Goal: Task Accomplishment & Management: Complete application form

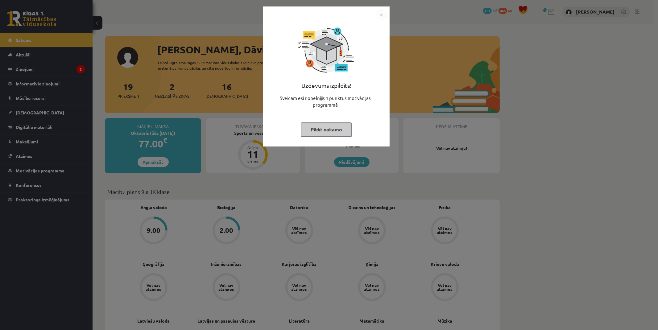
click at [384, 15] on img "Close" at bounding box center [381, 14] width 9 height 9
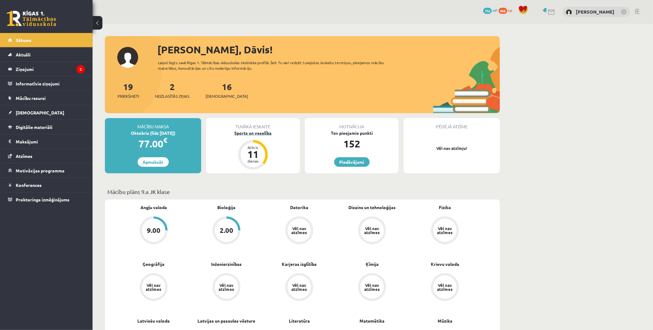
click at [255, 130] on div "Sports un veselība" at bounding box center [253, 133] width 94 height 6
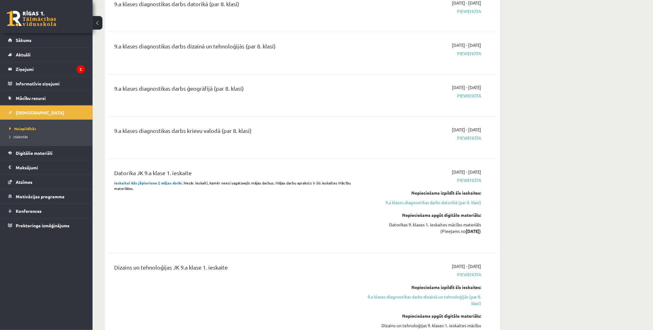
scroll to position [754, 0]
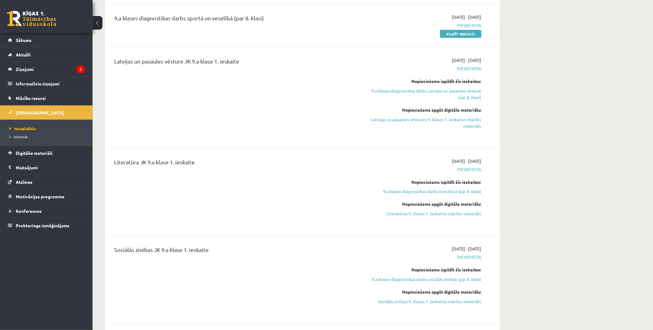
drag, startPoint x: 278, startPoint y: 88, endPoint x: 275, endPoint y: 34, distance: 54.3
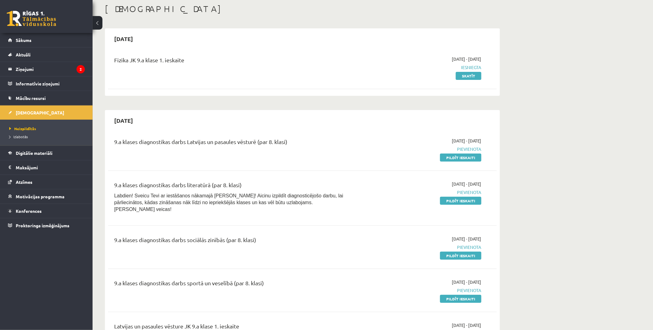
scroll to position [0, 0]
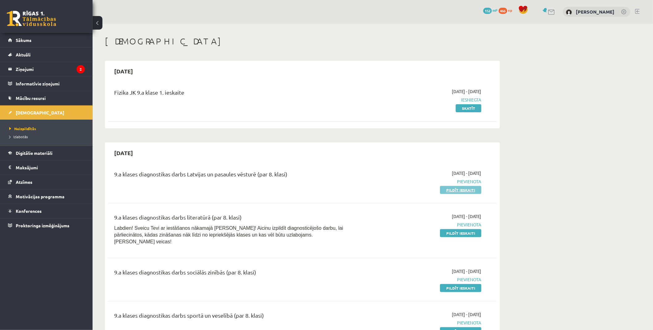
click at [448, 189] on link "Pildīt ieskaiti" at bounding box center [460, 190] width 41 height 8
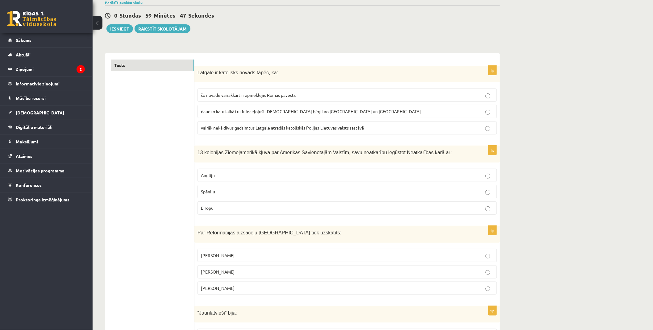
scroll to position [171, 0]
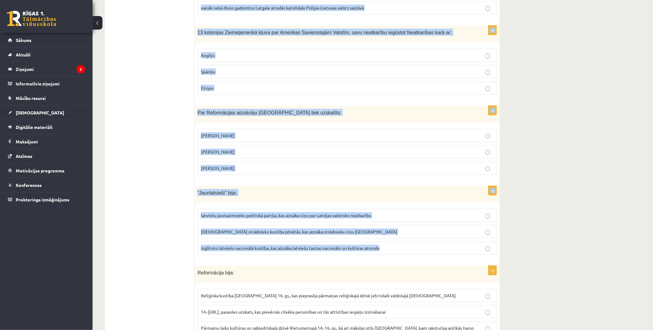
drag, startPoint x: 197, startPoint y: 123, endPoint x: 461, endPoint y: 255, distance: 295.1
copy form "Latgale ir katolisks novads tāpēc, ka: šo novadu vairākkārt ir apmeklējis Romas…"
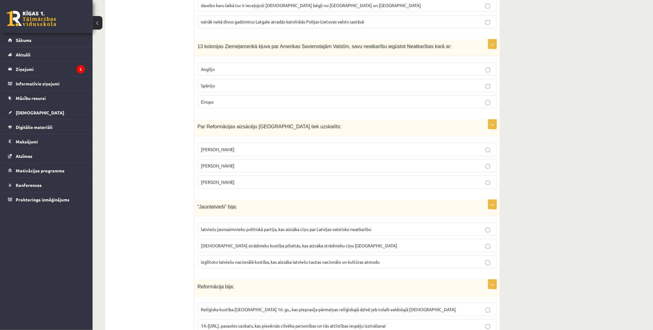
scroll to position [103, 0]
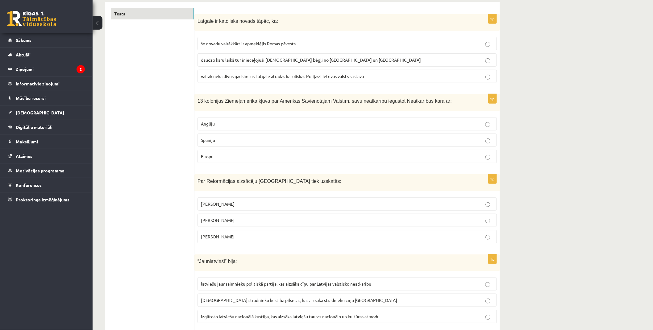
click at [213, 78] on span "vairāk nekā divus gadsimtus Latgale atradās katoliskās Polijas-Lietuvas valsts …" at bounding box center [282, 76] width 163 height 6
click at [206, 118] on label "Angliju" at bounding box center [346, 123] width 299 height 13
click at [244, 220] on p "Mārtiņš Luters" at bounding box center [347, 220] width 292 height 6
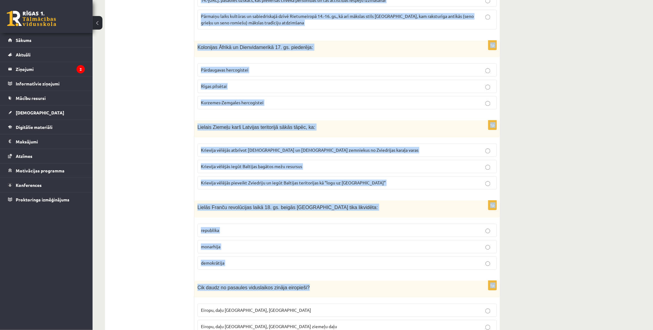
scroll to position [514, 0]
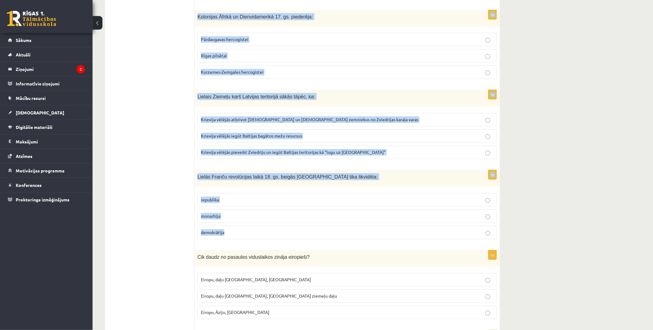
drag, startPoint x: 195, startPoint y: 191, endPoint x: 408, endPoint y: 237, distance: 217.3
copy form "“Jaunlatvieši” bija: latviešu jaunsaimnieku politiskā partija, kas aizsāka cīņu…"
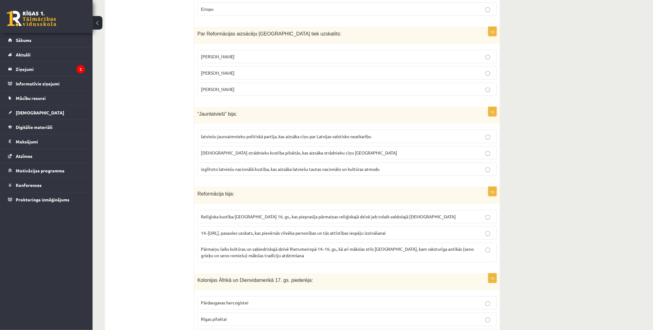
scroll to position [240, 0]
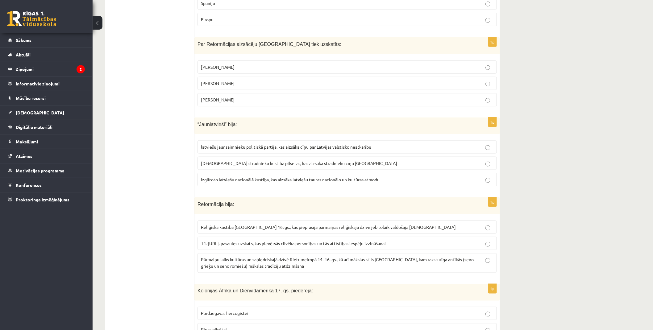
click at [231, 180] on span "izglītoto latviešu nacionālā kustība, kas aizsāka latviešu tautas nacionālo un …" at bounding box center [290, 180] width 179 height 6
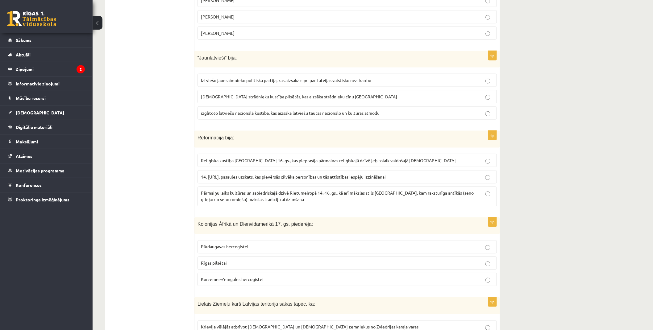
scroll to position [308, 0]
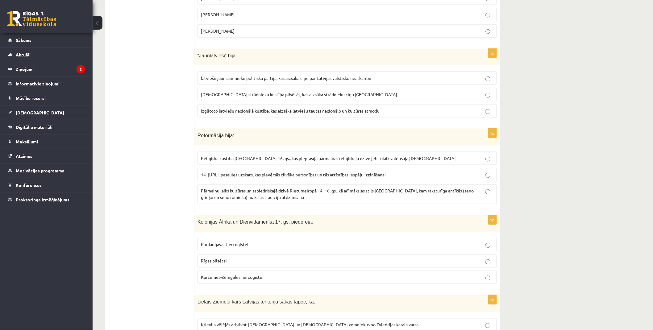
click at [209, 158] on span "Reliģiska kustība Eiropā 16. gs., kas pieprasīja pārmaiņas reliģiskajā dzīvē je…" at bounding box center [328, 158] width 255 height 6
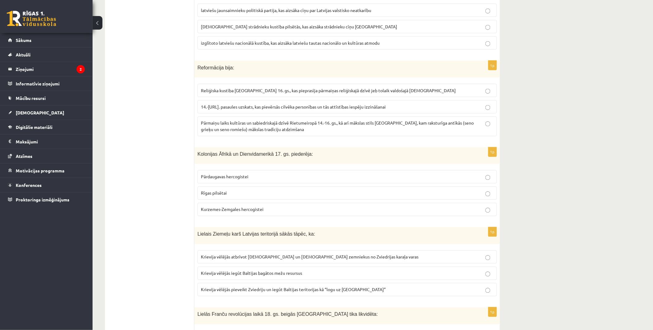
scroll to position [377, 0]
click at [224, 209] on span "Kurzemes-Zemgales hercogistei" at bounding box center [232, 209] width 63 height 6
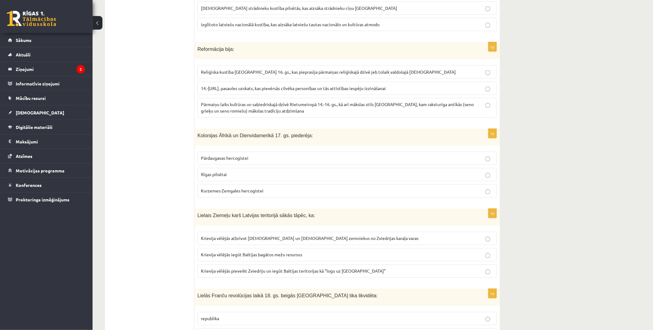
scroll to position [411, 0]
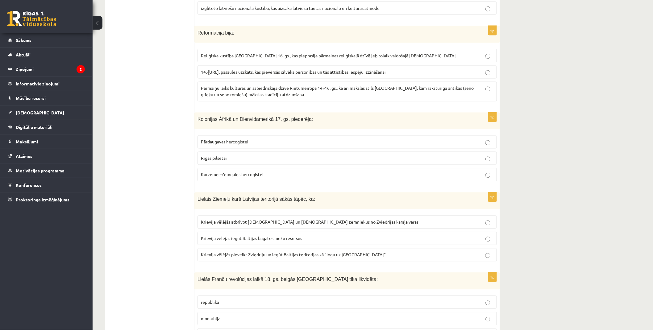
click at [225, 257] on span "Krievija vēlējās pieveikt Zviedriju un iegūt Baltijas teritorijas kā “logu uz E…" at bounding box center [293, 255] width 185 height 6
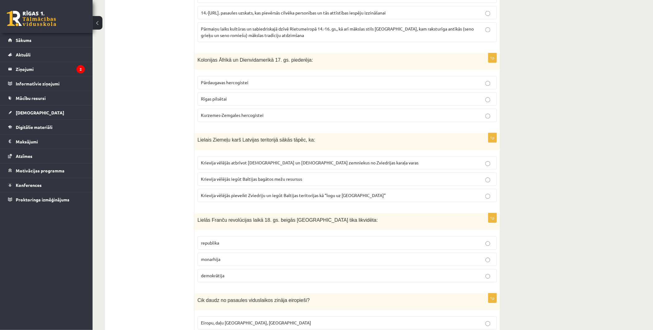
scroll to position [480, 0]
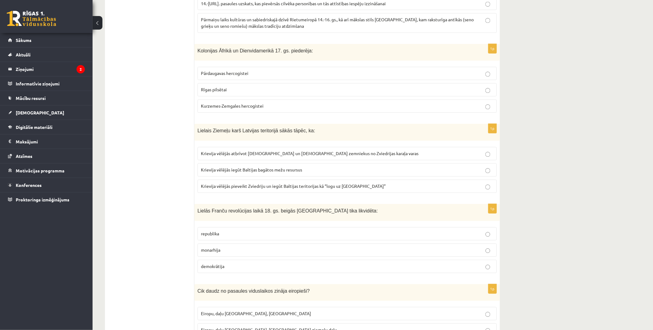
click at [219, 253] on p "monarhija" at bounding box center [347, 250] width 292 height 6
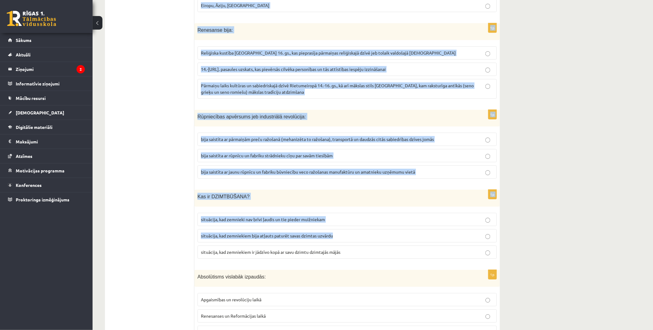
scroll to position [822, 0]
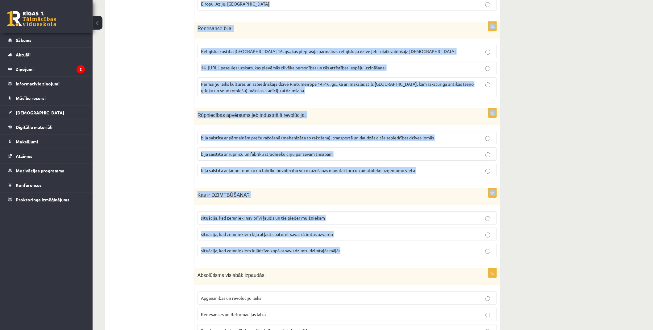
drag, startPoint x: 195, startPoint y: 154, endPoint x: 431, endPoint y: 253, distance: 255.8
copy form "Cik daudz no pasaules viduslaikos zināja eiropieši? Eiropu, daļu Āfrikas, Austr…"
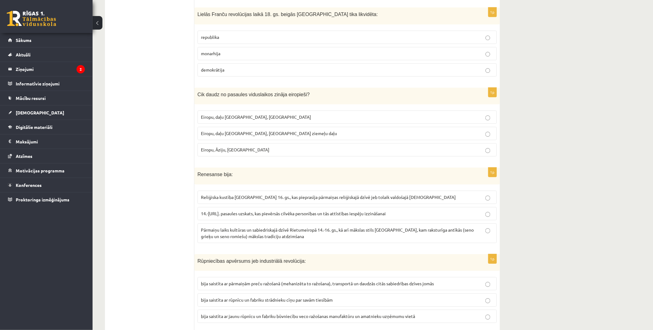
scroll to position [651, 0]
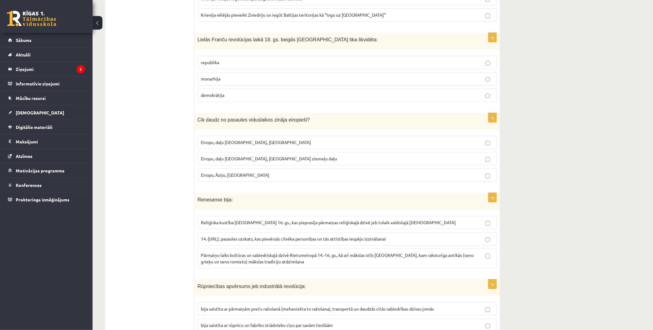
click at [242, 158] on span "Eiropu, daļu Āzijas, Āfrikas ziemeļu daļu" at bounding box center [269, 159] width 136 height 6
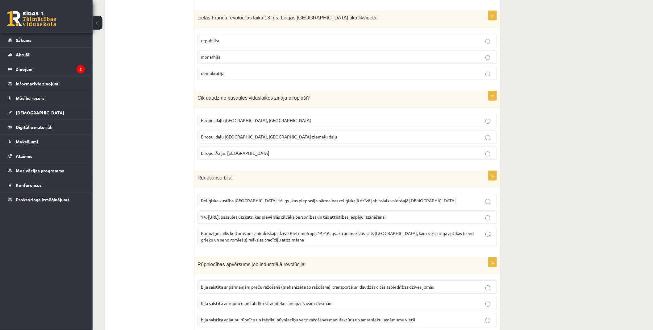
scroll to position [685, 0]
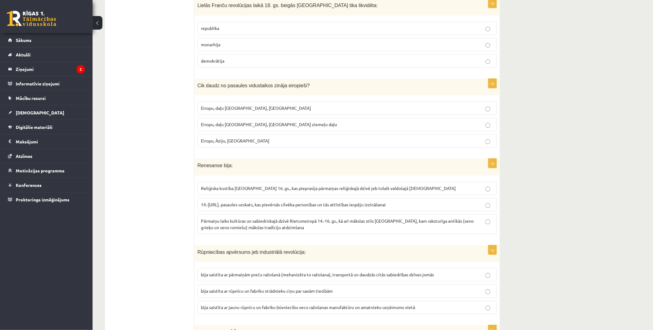
click at [211, 229] on span "Pārmaiņu laiks kultūras un sabiedriskajā dzīvē Rietumeiropā 14.-16. gs., kā arī…" at bounding box center [337, 224] width 273 height 12
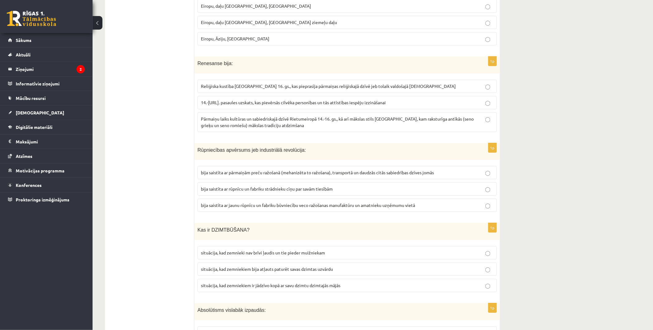
scroll to position [788, 0]
click at [220, 174] on span "bija saistīta ar pārmaiņām preču ražošanā (mehanizēta to ražošana), transportā …" at bounding box center [317, 172] width 233 height 6
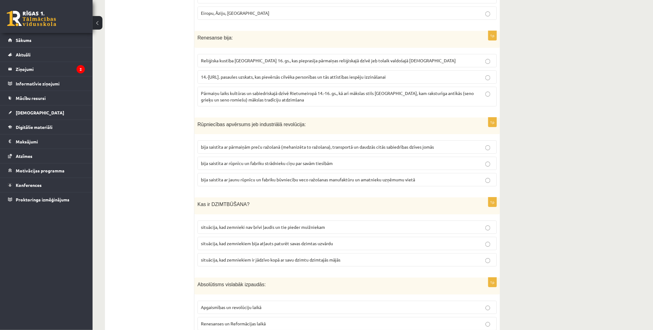
scroll to position [857, 0]
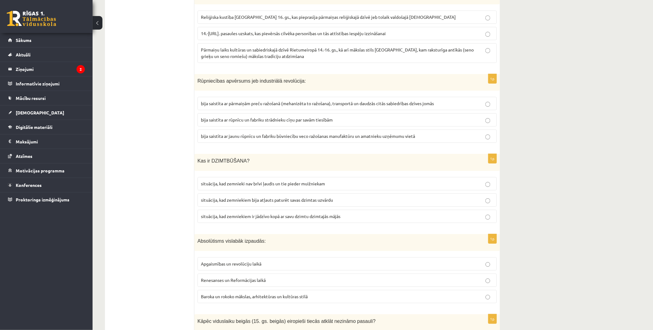
click at [215, 186] on span "situācija, kad zemnieki nav brīvi ļaudis un tie pieder muižniekam" at bounding box center [263, 184] width 124 height 6
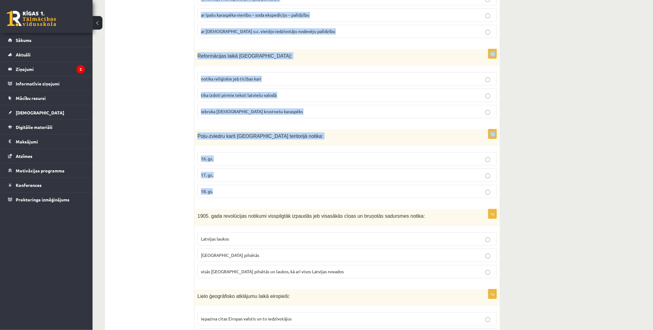
scroll to position [1611, 0]
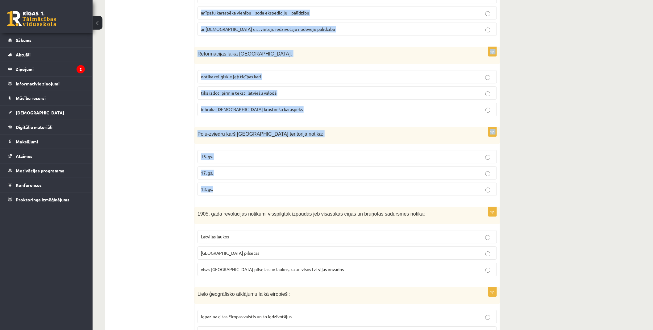
drag, startPoint x: 204, startPoint y: 139, endPoint x: 399, endPoint y: 190, distance: 202.3
copy form "Absolūtisms vislabāk izpaudās: Apgaismības un revolūciju laikā Renesanses un Re…"
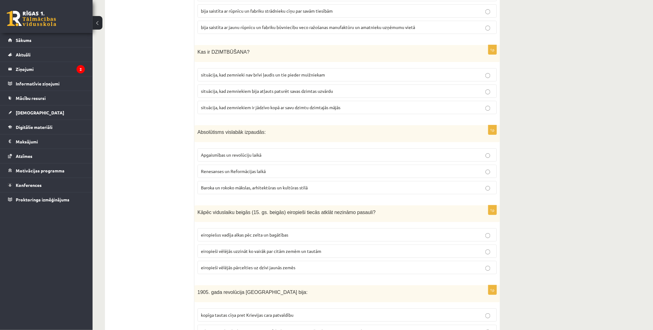
scroll to position [960, 0]
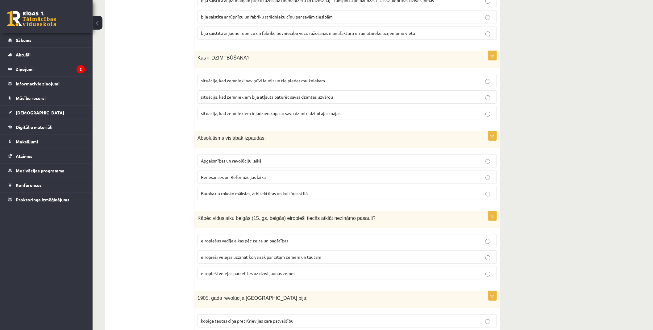
click at [217, 197] on p "Baroka un rokoko mākslas, arhitektūras un kultūras stilā" at bounding box center [347, 193] width 292 height 6
click at [249, 240] on span "eiropiešus vadīja alkas pēc zelta un bagātības" at bounding box center [244, 241] width 87 height 6
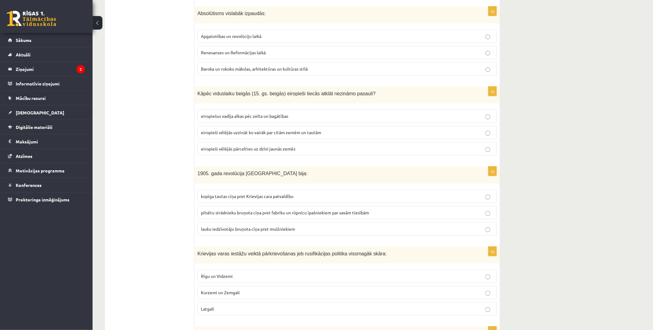
scroll to position [1097, 0]
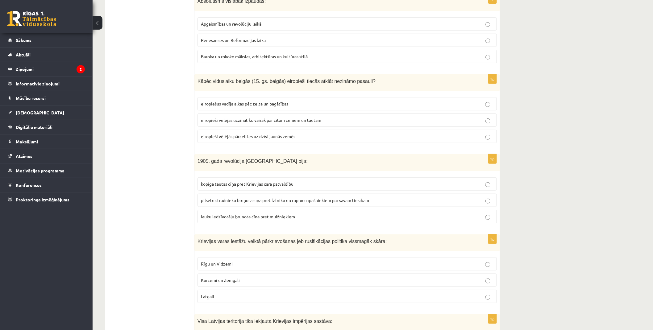
click at [211, 184] on span "kopīga tautas cīņa pret Krievijas cara patvaldību" at bounding box center [247, 184] width 93 height 6
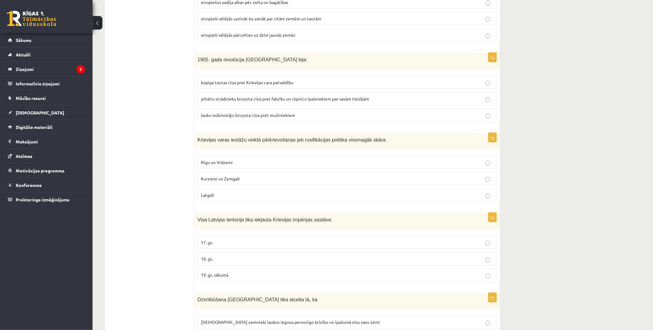
scroll to position [1199, 0]
drag, startPoint x: 212, startPoint y: 263, endPoint x: 210, endPoint y: 248, distance: 14.6
click at [211, 261] on p "18. gs." at bounding box center [347, 258] width 292 height 6
click at [214, 192] on label "Latgali" at bounding box center [346, 193] width 299 height 13
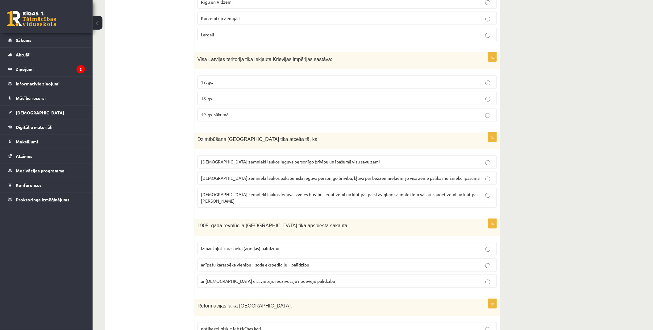
scroll to position [1371, 0]
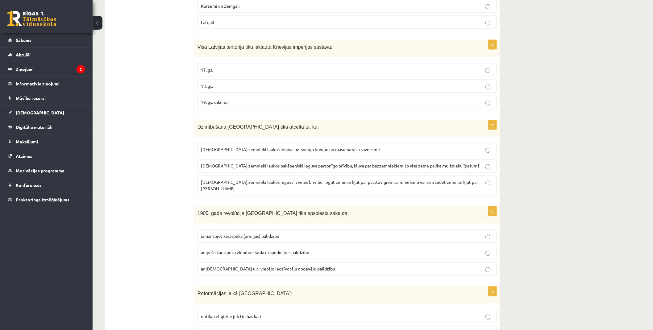
click at [233, 169] on p "latviešu zemnieki laukos pakāpeniski ieguva personīgo brīvību, kļuva par bezzem…" at bounding box center [347, 166] width 292 height 6
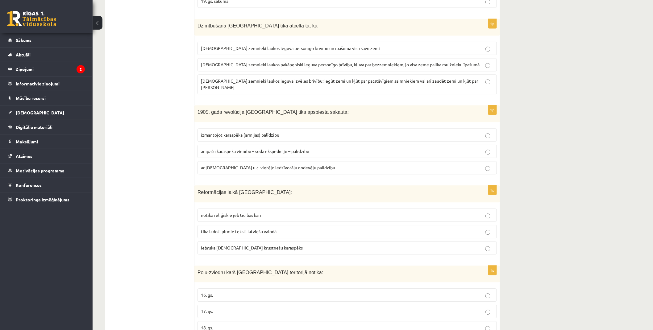
scroll to position [1474, 0]
click at [207, 147] on p "ar īpašu karaspēka vienību – soda ekspedīciju – palīdzību" at bounding box center [347, 150] width 292 height 6
click at [240, 227] on span "tika izdoti pirmie teksti latviešu valodā" at bounding box center [239, 230] width 76 height 6
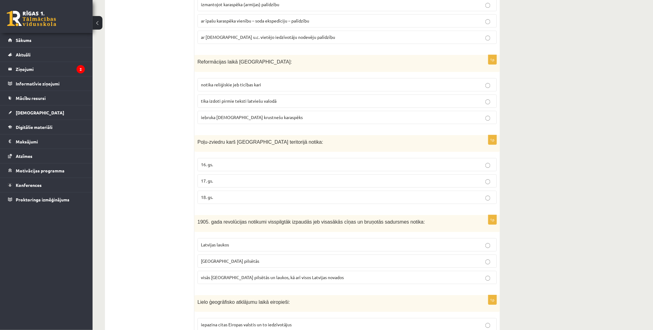
scroll to position [1611, 0]
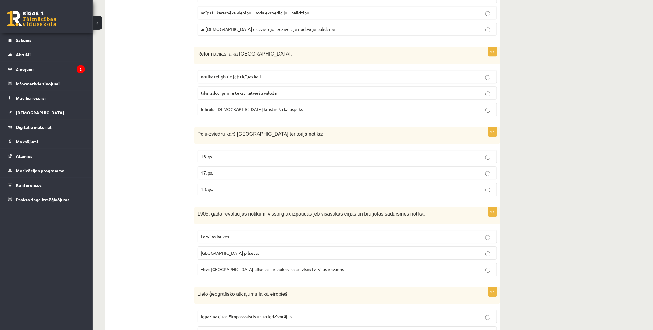
click at [215, 171] on p "17. gs." at bounding box center [347, 173] width 292 height 6
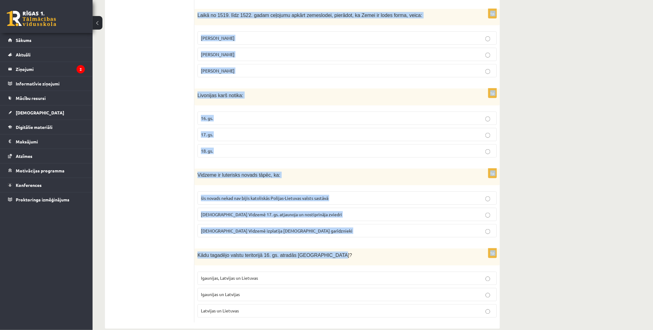
scroll to position [2218, 0]
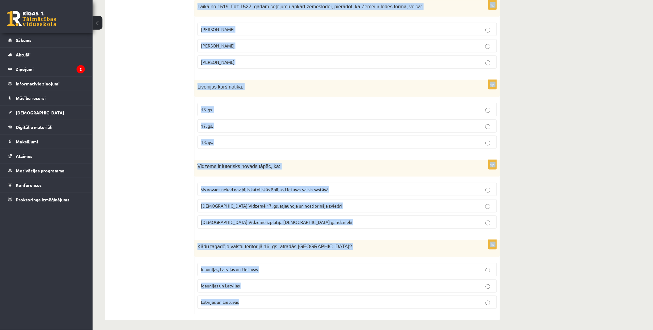
drag, startPoint x: 195, startPoint y: 72, endPoint x: 477, endPoint y: 306, distance: 366.5
copy form "1905. gada revolūcijas notikumi visspilgtāk izpaudās jeb visasākās cīņas un bru…"
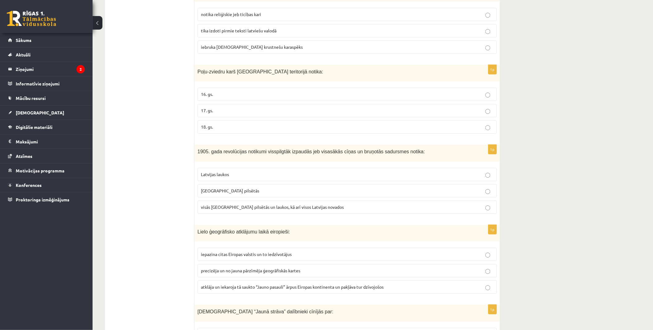
scroll to position [1670, 0]
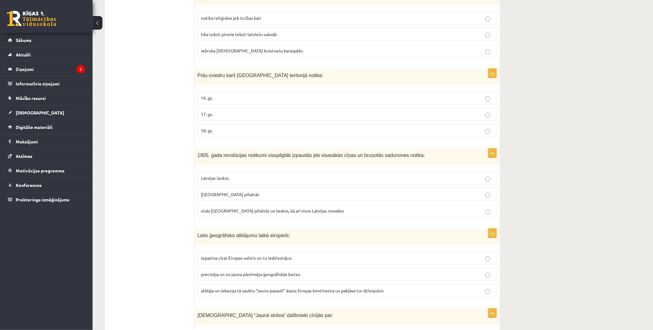
click at [224, 172] on label "Latvijas laukos" at bounding box center [346, 178] width 299 height 13
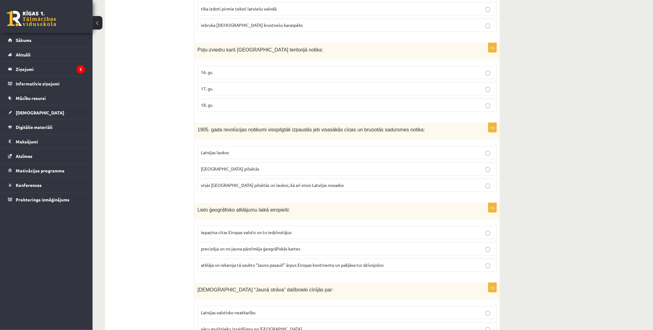
scroll to position [1738, 0]
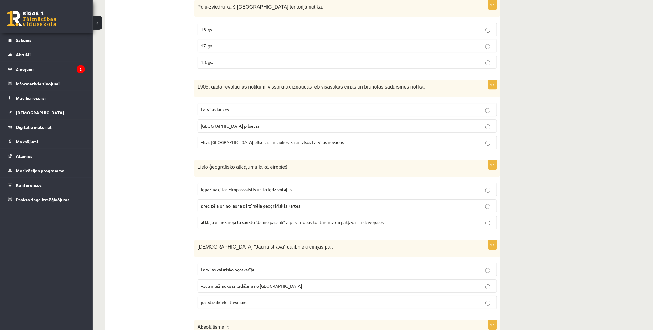
click at [216, 219] on span "atklāja un iekaroja tā saukto “Jauno pasauli” ārpus Eiropas kontinenta un pakļā…" at bounding box center [292, 222] width 183 height 6
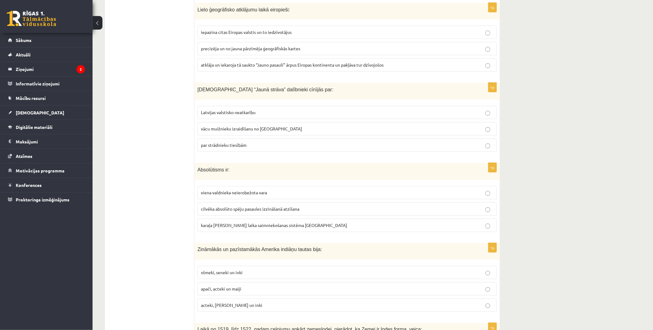
scroll to position [1910, 0]
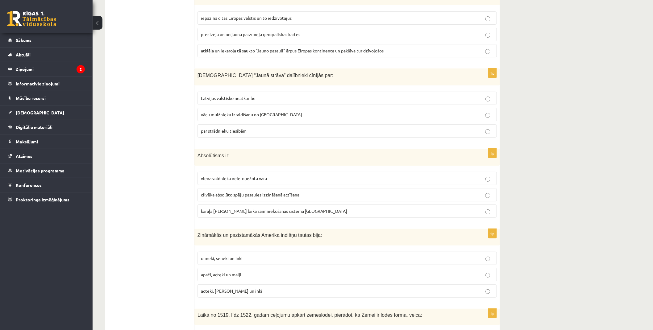
click at [217, 176] on span "viena valdnieka neierobežota vara" at bounding box center [234, 179] width 66 height 6
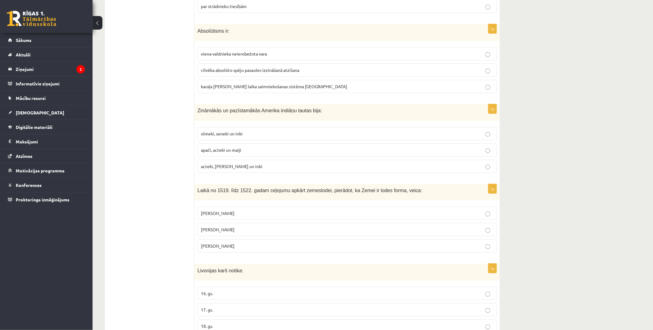
scroll to position [2047, 0]
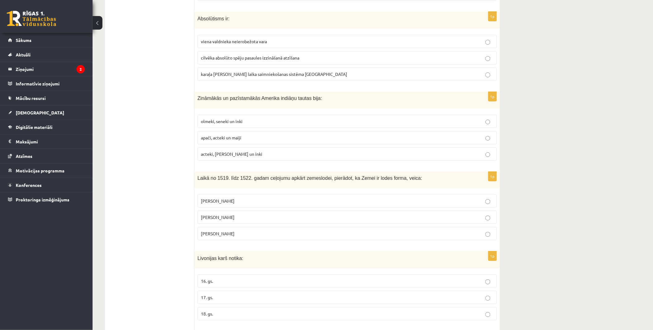
click at [225, 154] on label "acteki, maiji un inki" at bounding box center [346, 153] width 299 height 13
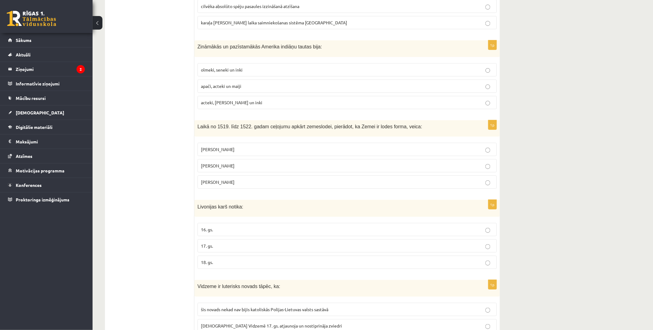
scroll to position [2115, 0]
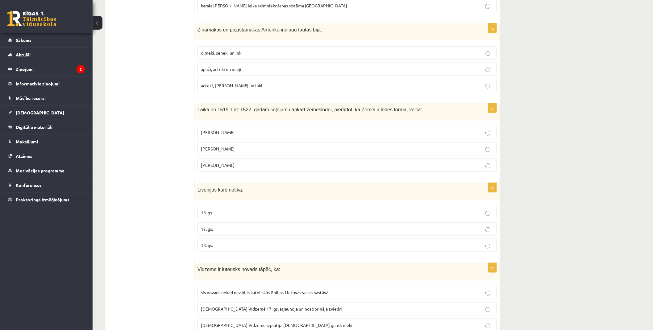
click at [207, 159] on label "Fernans Magelāns" at bounding box center [346, 165] width 299 height 13
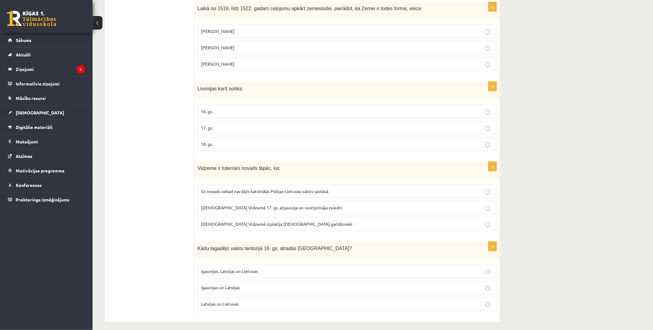
scroll to position [2218, 0]
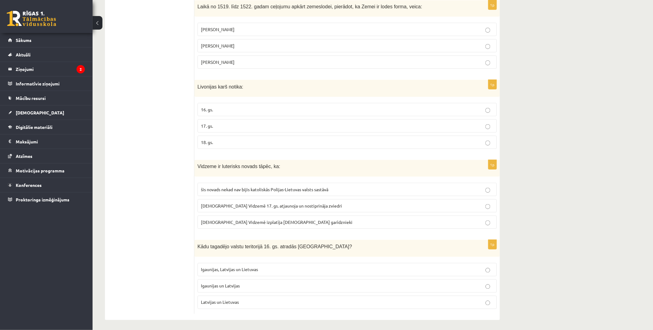
click at [208, 107] on span "16. gs." at bounding box center [207, 110] width 12 height 6
click at [221, 223] on p "luterānismu Vidzemē izplatīja igauņu garīdznieki" at bounding box center [347, 222] width 292 height 6
click at [239, 299] on p "Latvijas un Lietuvas" at bounding box center [347, 302] width 292 height 6
click at [229, 287] on label "Igaunijas un Latvijas" at bounding box center [346, 285] width 299 height 13
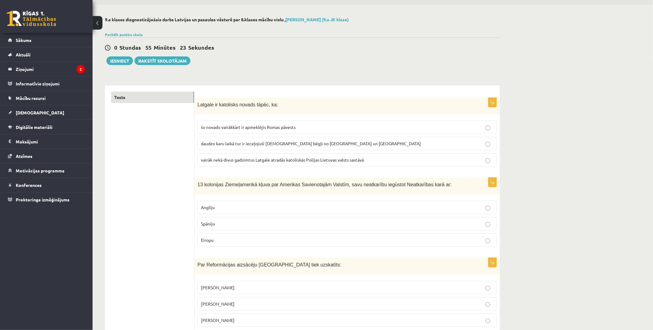
scroll to position [0, 0]
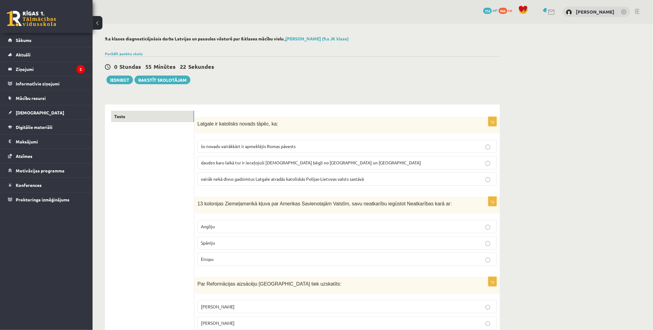
drag, startPoint x: 130, startPoint y: 105, endPoint x: 138, endPoint y: 60, distance: 45.4
drag, startPoint x: 181, startPoint y: 180, endPoint x: 244, endPoint y: 165, distance: 64.4
click at [117, 83] on button "Iesniegt" at bounding box center [119, 80] width 27 height 9
click at [124, 79] on button "Iesniegt" at bounding box center [119, 80] width 27 height 9
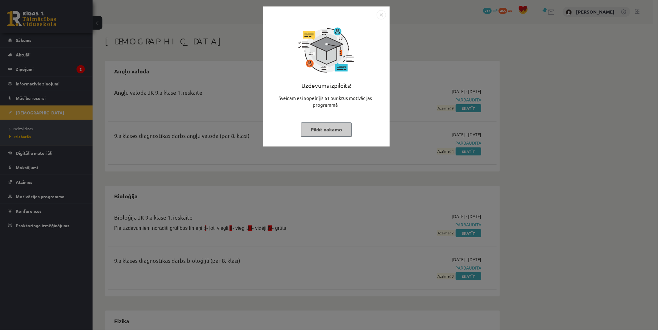
click at [381, 15] on img "Close" at bounding box center [381, 14] width 9 height 9
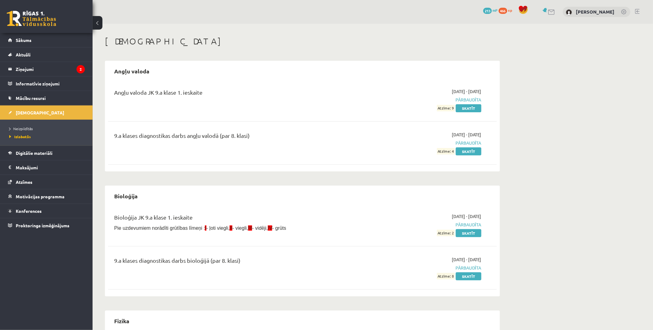
drag, startPoint x: 334, startPoint y: 79, endPoint x: 276, endPoint y: 13, distance: 87.9
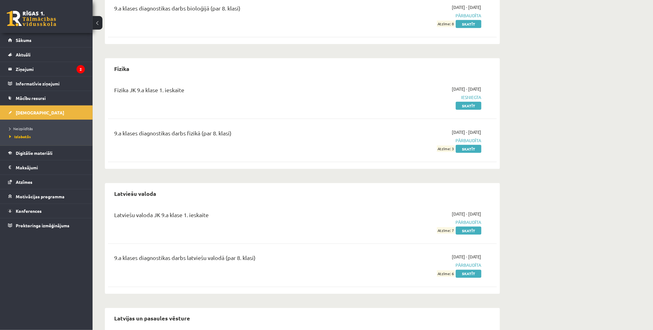
scroll to position [308, 0]
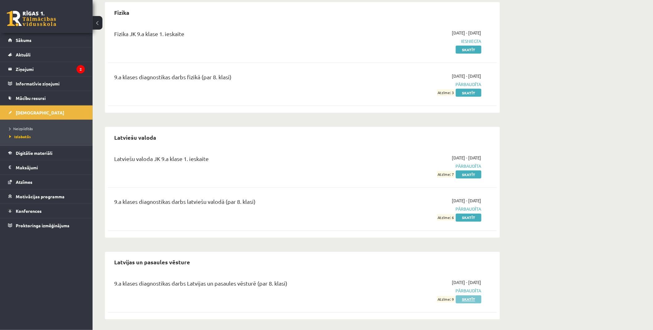
click at [471, 300] on link "Skatīt" at bounding box center [469, 300] width 26 height 8
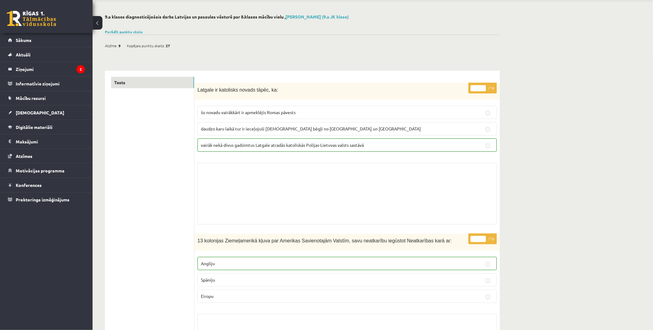
scroll to position [34, 0]
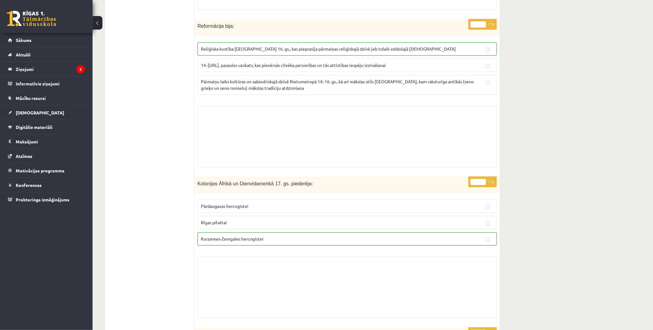
drag, startPoint x: 163, startPoint y: 165, endPoint x: 157, endPoint y: 200, distance: 35.8
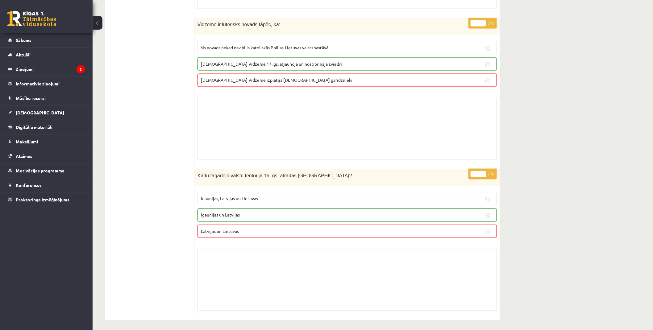
drag, startPoint x: 164, startPoint y: 206, endPoint x: 174, endPoint y: 276, distance: 71.1
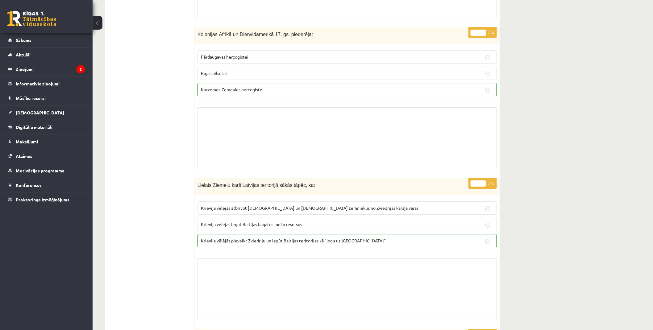
scroll to position [0, 0]
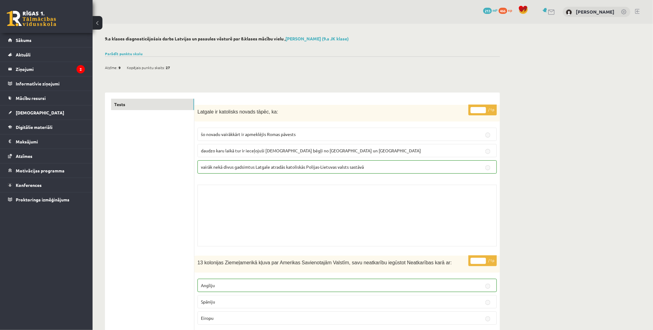
drag, startPoint x: 177, startPoint y: 234, endPoint x: 172, endPoint y: 72, distance: 161.1
drag, startPoint x: 172, startPoint y: 72, endPoint x: 171, endPoint y: 69, distance: 3.4
drag, startPoint x: 171, startPoint y: 69, endPoint x: 286, endPoint y: 55, distance: 115.6
click at [286, 55] on div "Parādīt punktu skalu Atzīme No Līdz 1 0 5 2 6 8 3 9 11 4 12 14 5 15 17 6 18 20 …" at bounding box center [302, 54] width 395 height 6
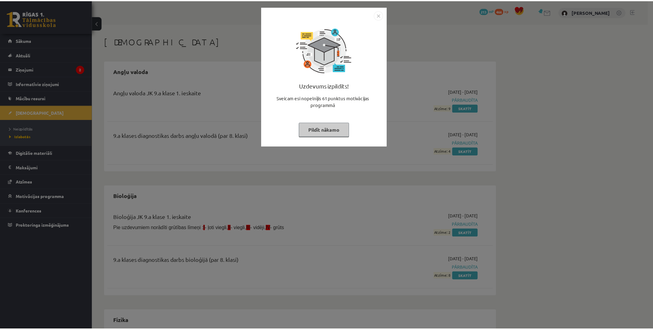
scroll to position [308, 0]
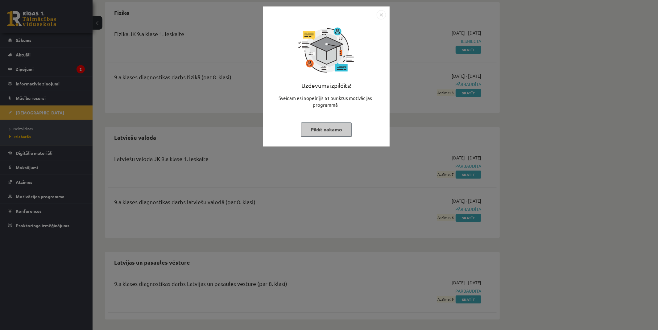
click at [377, 17] on img "Close" at bounding box center [381, 14] width 9 height 9
